Goal: Navigation & Orientation: Find specific page/section

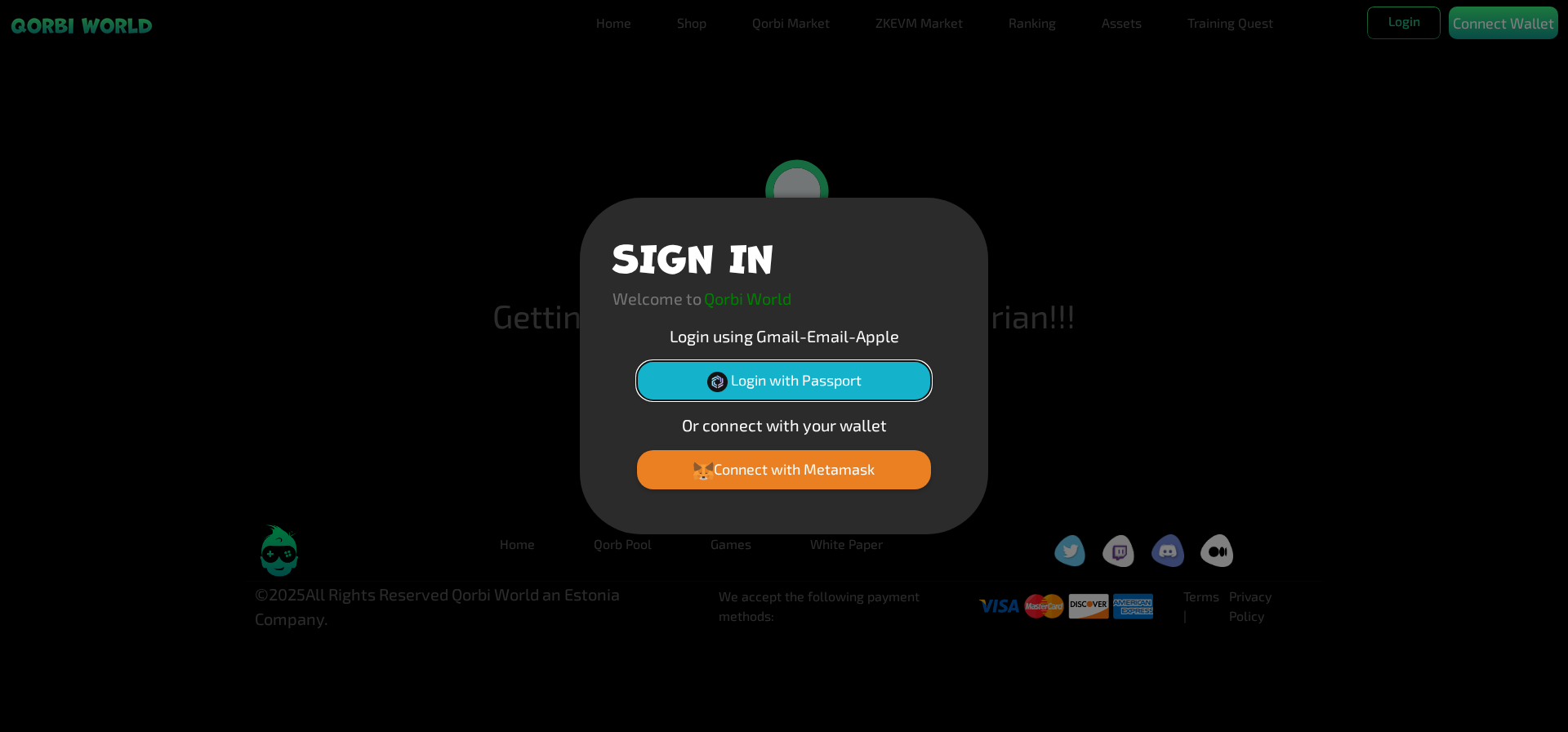
click at [776, 389] on button "Login with Passport" at bounding box center [784, 380] width 294 height 40
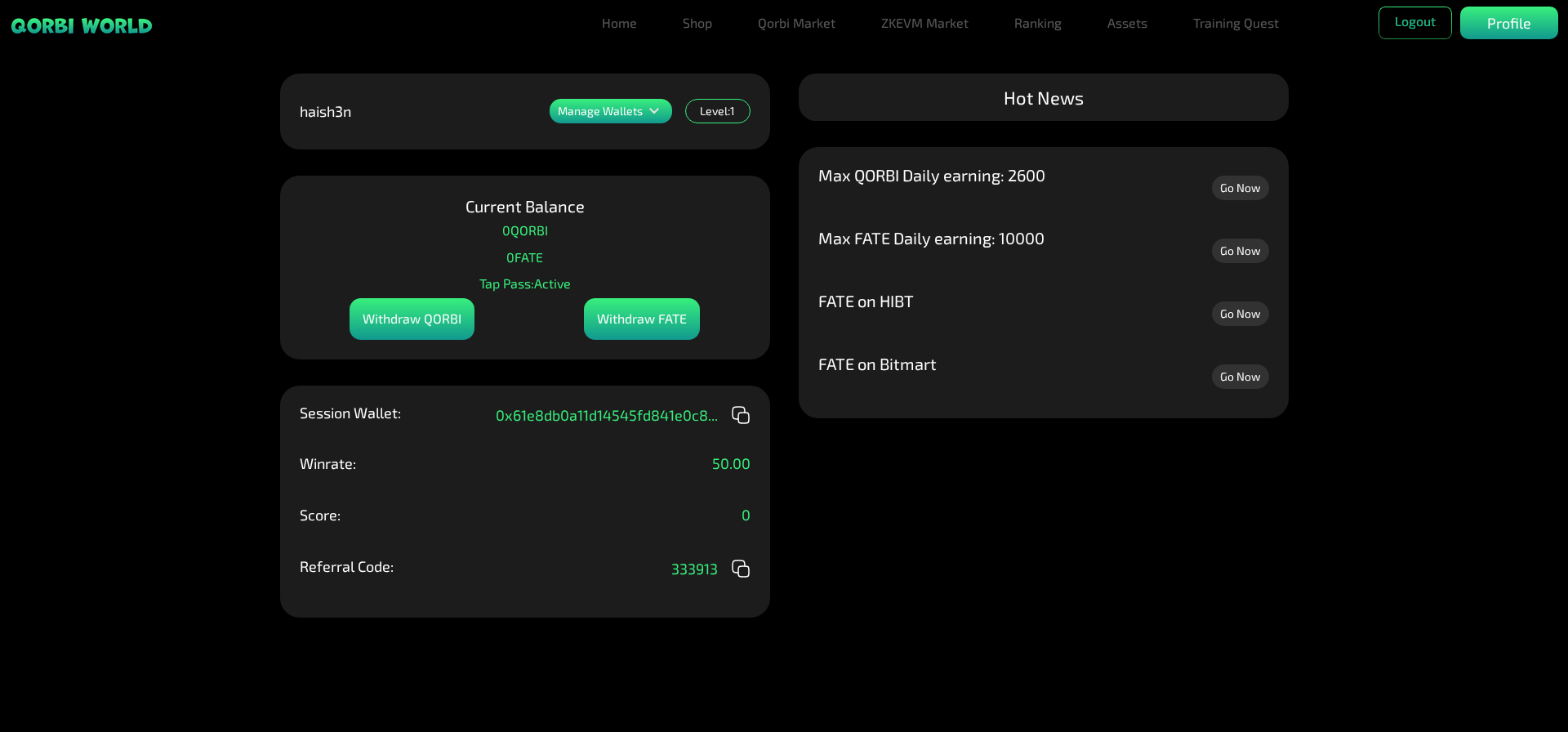
click at [933, 515] on div "Manage Wallets Add one or more wallets to showcase all your Items in one place.…" at bounding box center [784, 366] width 1568 height 732
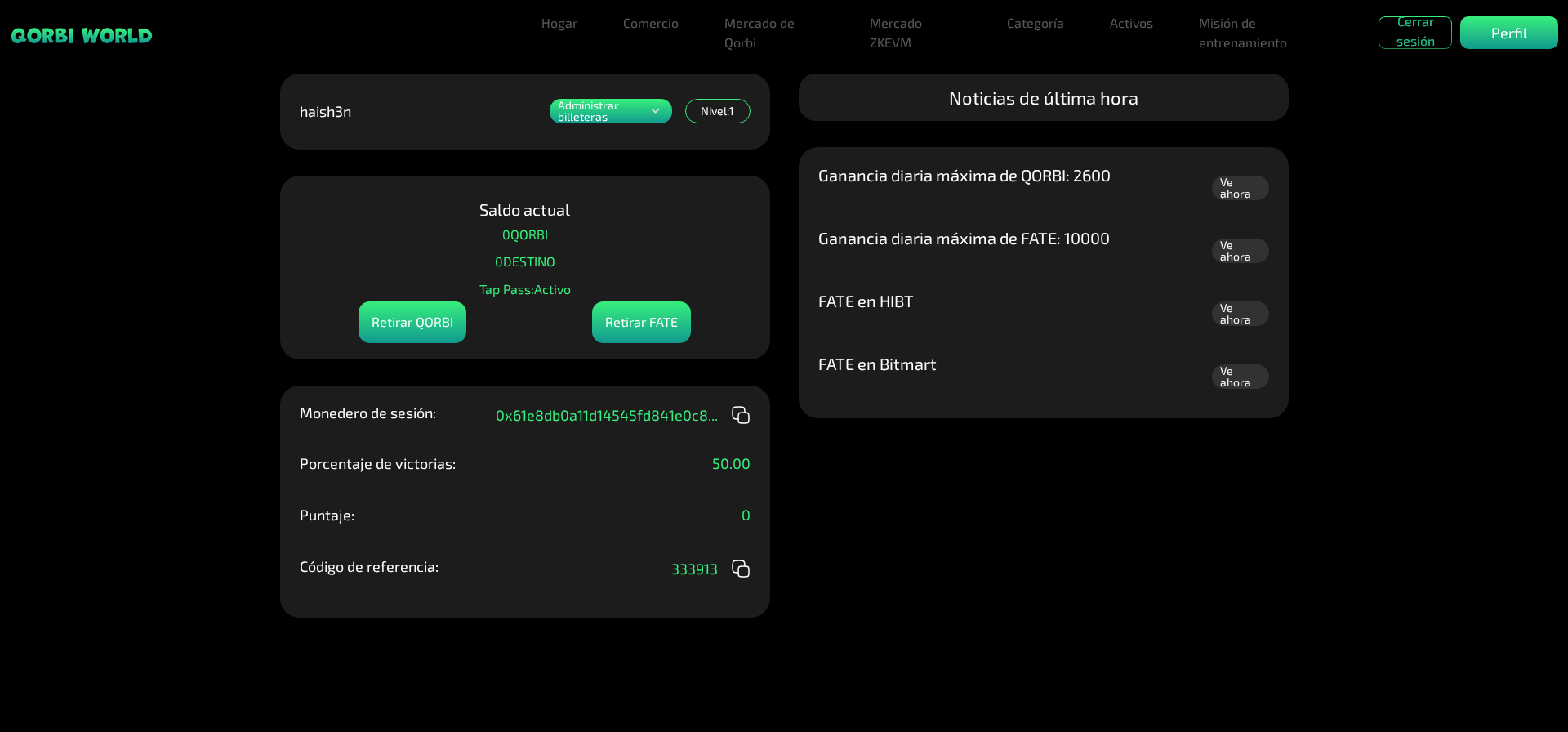
click at [471, 41] on div at bounding box center [262, 33] width 525 height 33
click at [565, 29] on font "Hogar" at bounding box center [559, 22] width 36 height 16
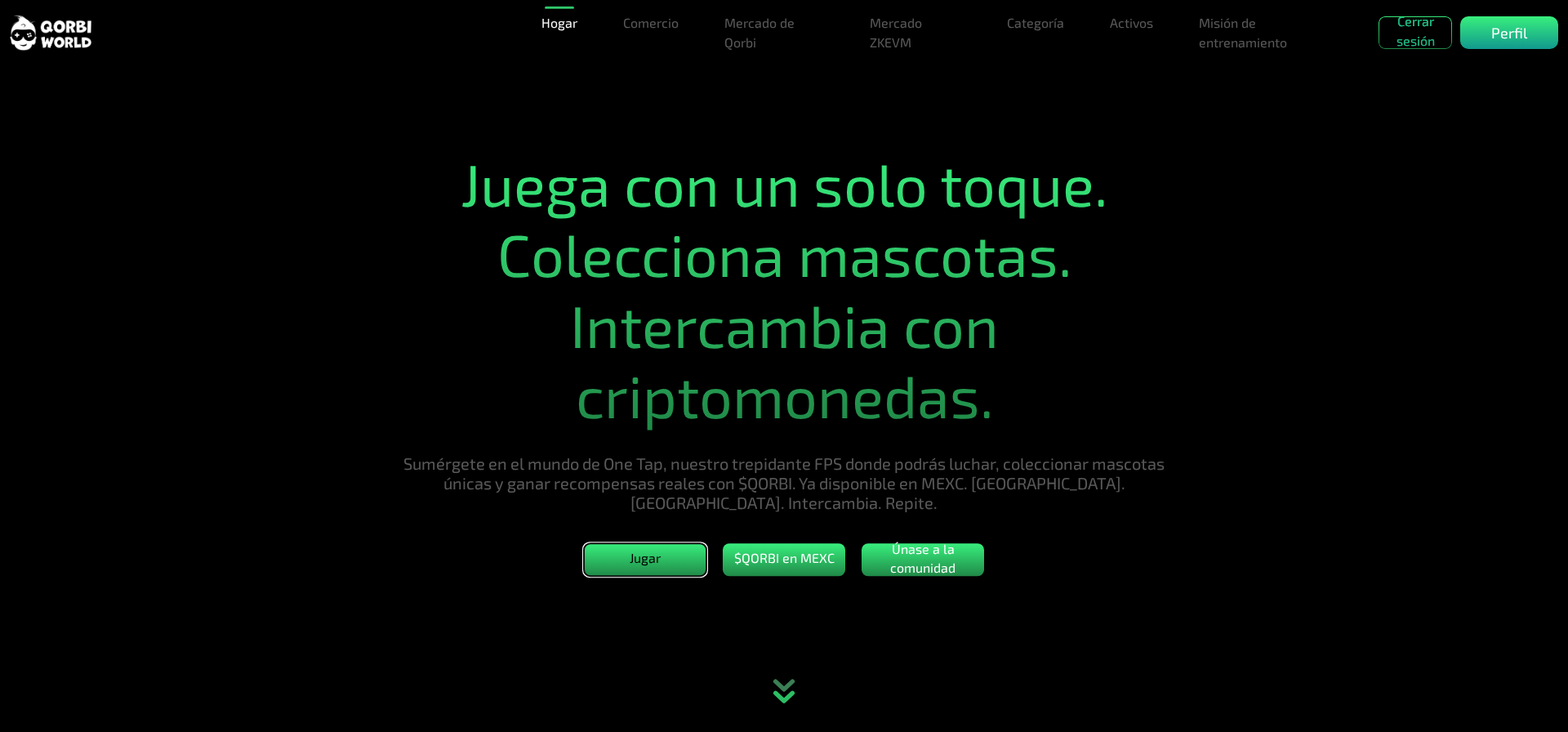
click at [670, 565] on button "Jugar" at bounding box center [645, 559] width 122 height 33
click at [658, 22] on font "Comercio" at bounding box center [650, 22] width 55 height 16
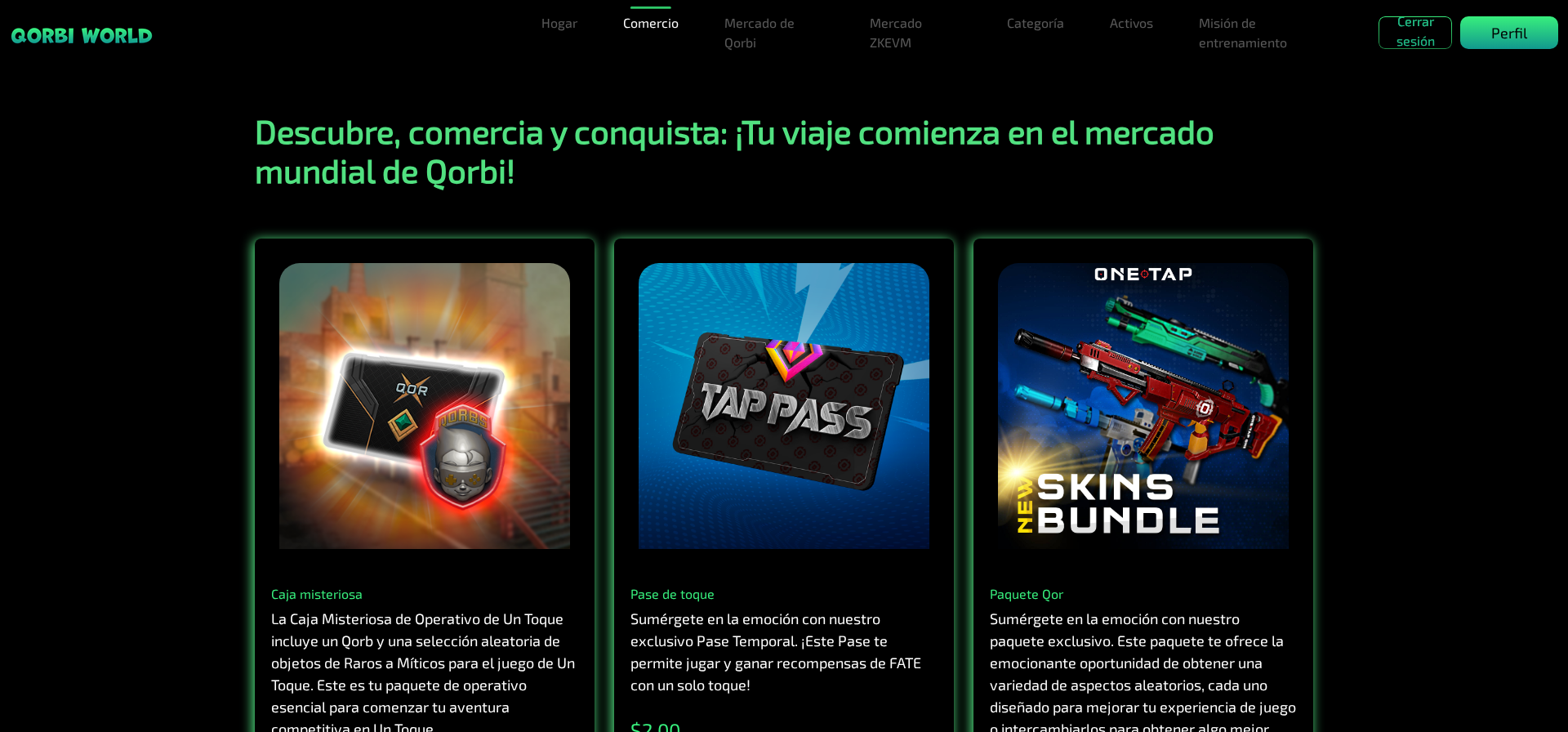
click at [1492, 40] on font "Perfil" at bounding box center [1508, 33] width 36 height 18
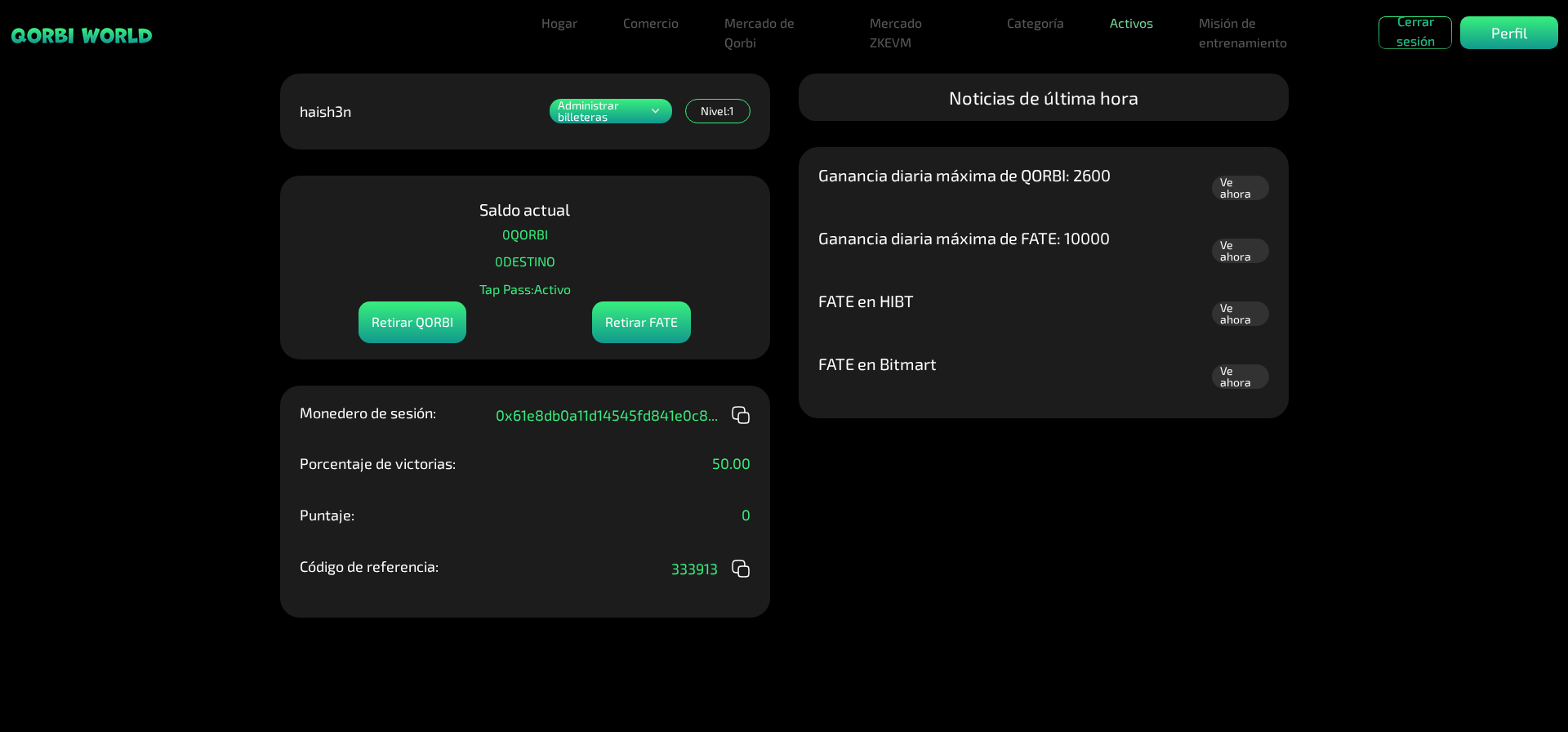
click at [1129, 19] on font "Activos" at bounding box center [1131, 22] width 43 height 16
click at [1133, 71] on font "Activos" at bounding box center [1127, 74] width 43 height 16
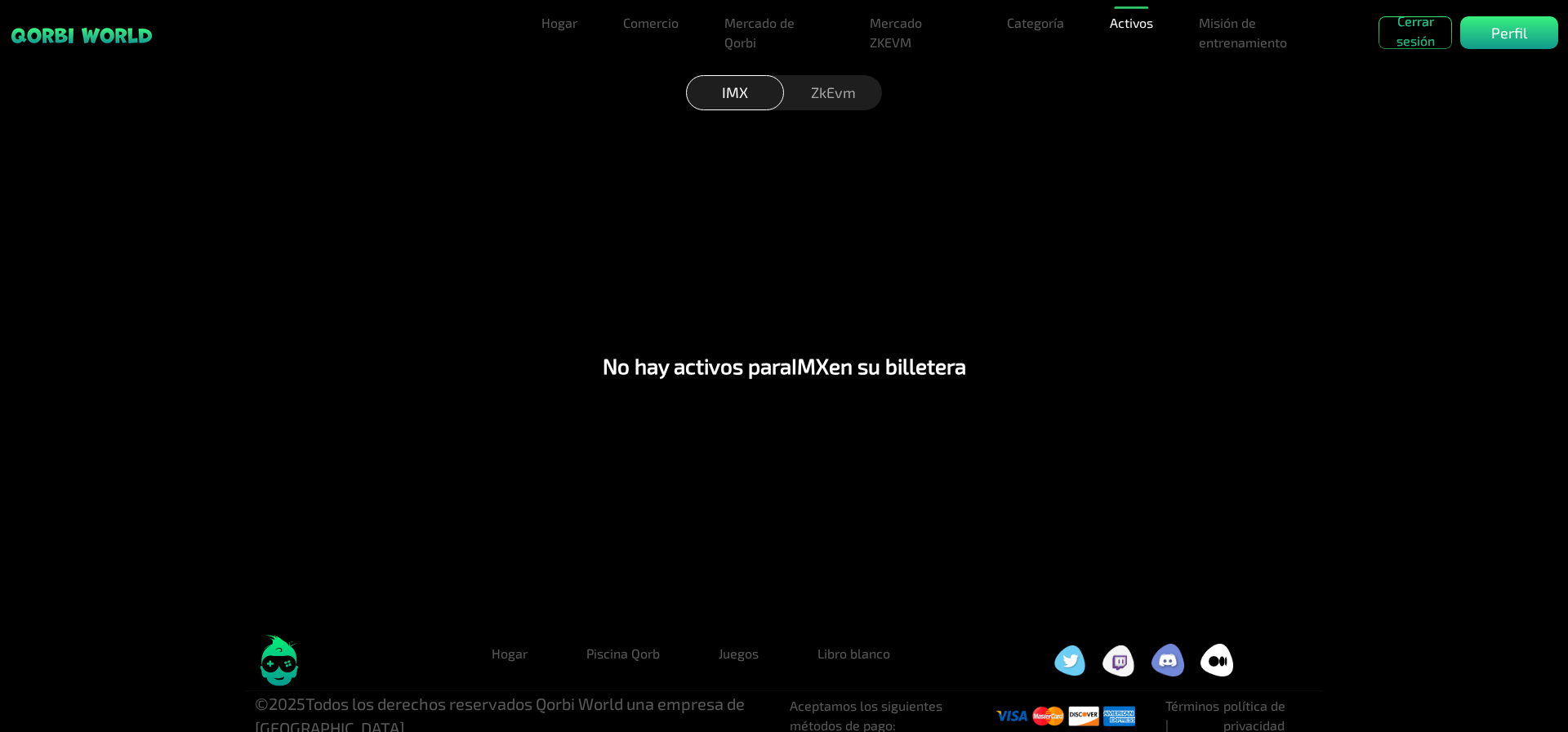
click at [855, 88] on font "ZkEvm" at bounding box center [833, 93] width 45 height 18
click at [906, 38] on font "Mercado ZKEVM" at bounding box center [896, 32] width 52 height 35
click at [760, 33] on link "Mercado de Qorbi" at bounding box center [773, 32] width 113 height 52
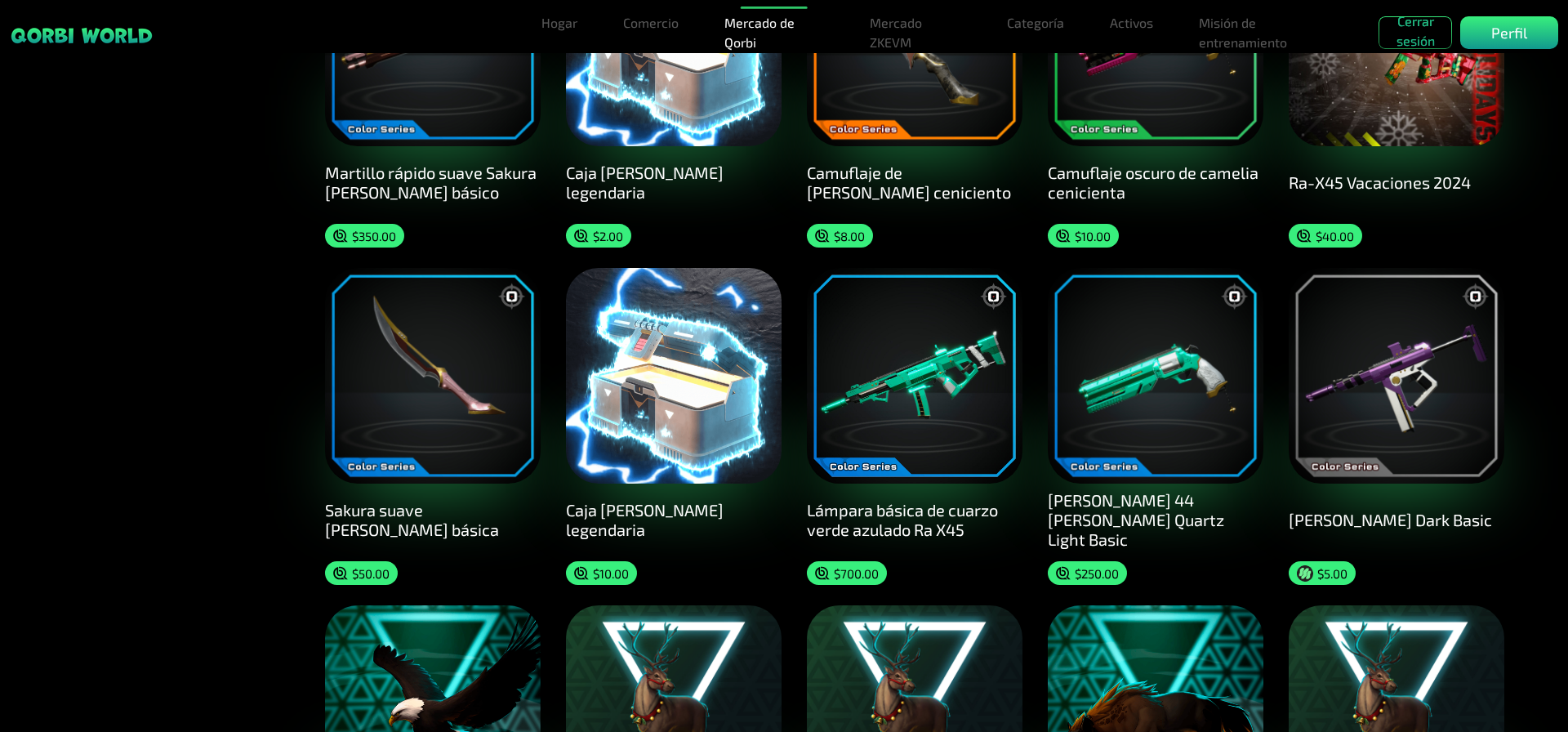
scroll to position [988, 0]
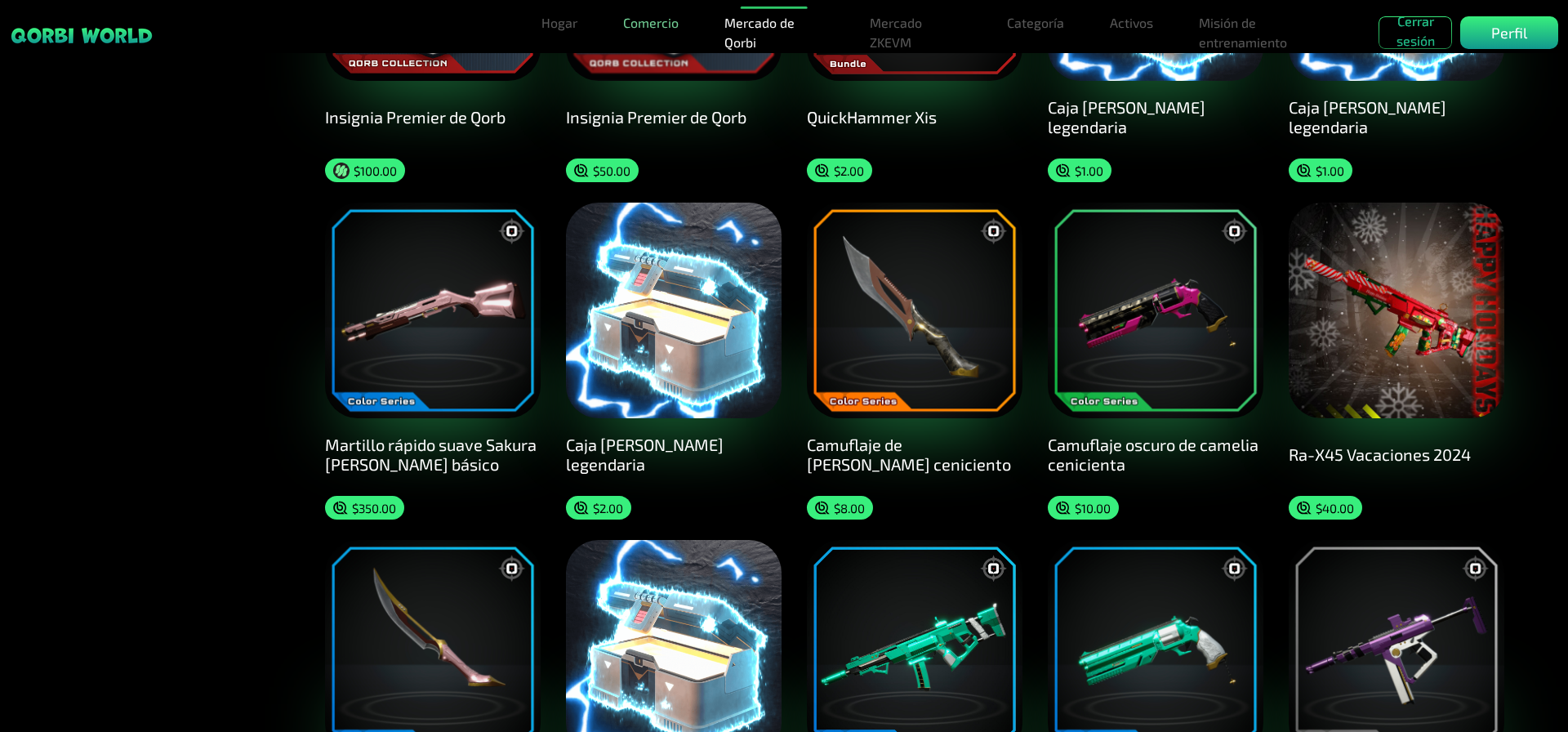
click at [642, 23] on font "Comercio" at bounding box center [650, 22] width 55 height 16
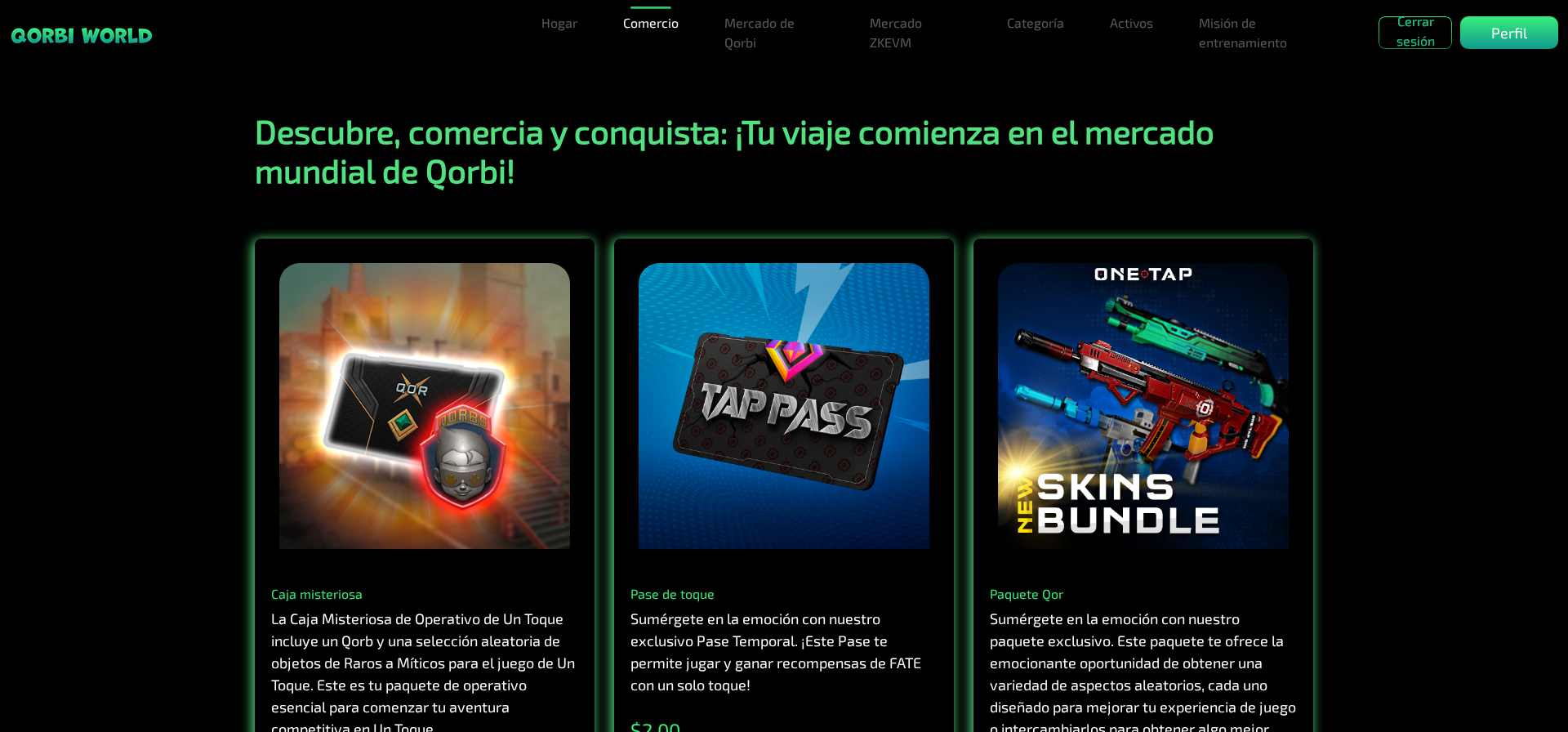
click at [88, 28] on img at bounding box center [82, 35] width 143 height 18
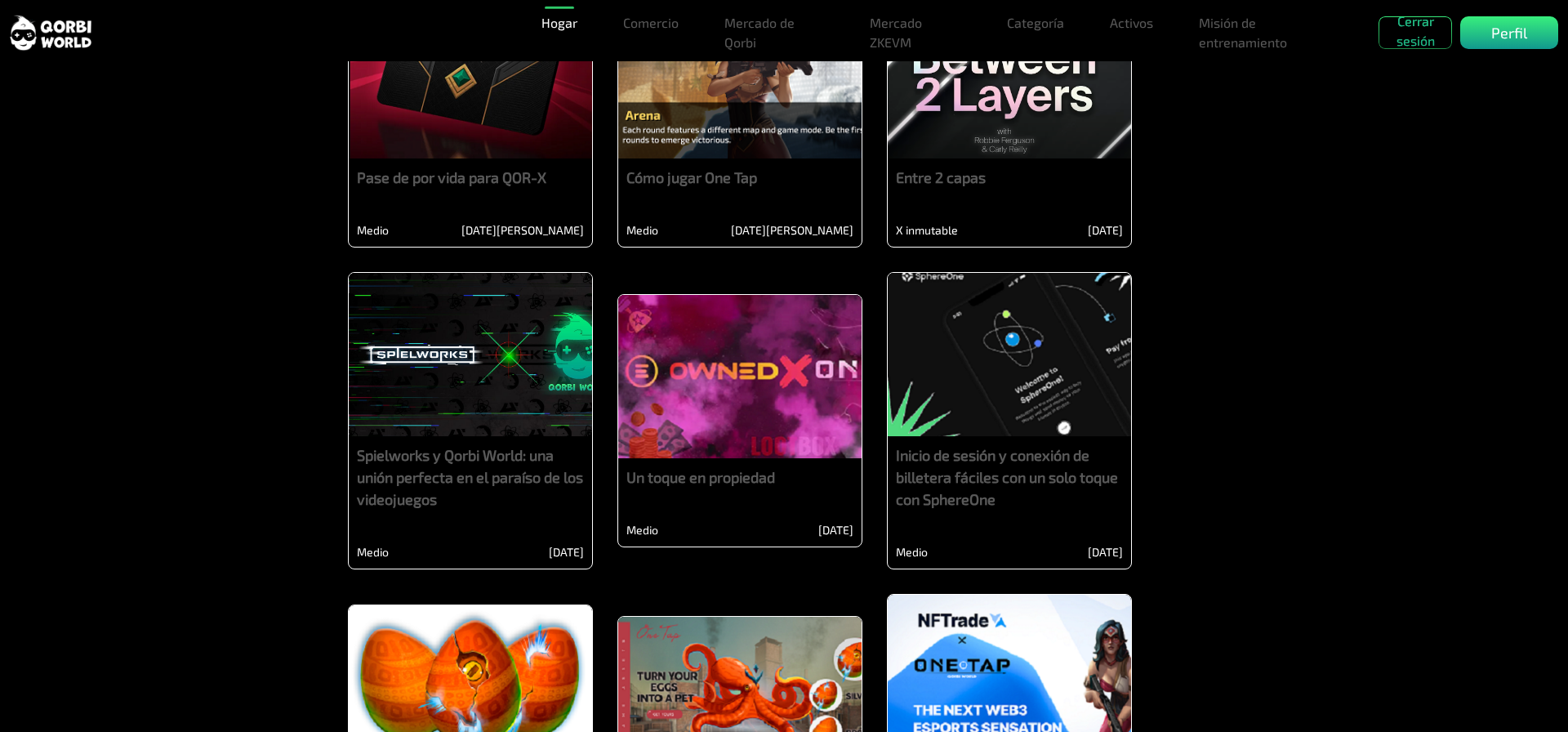
scroll to position [2858, 0]
